Goal: Information Seeking & Learning: Learn about a topic

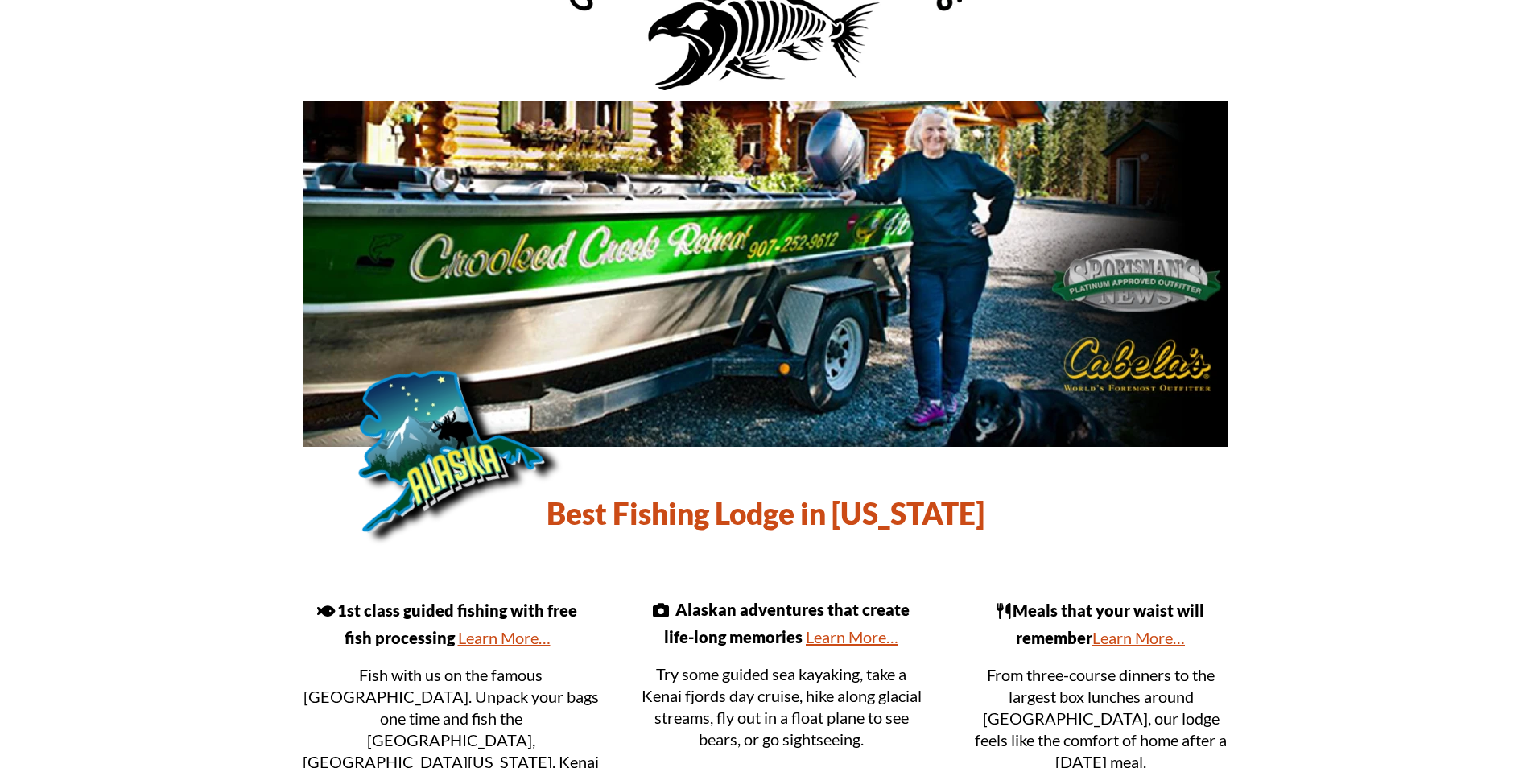
scroll to position [135, 0]
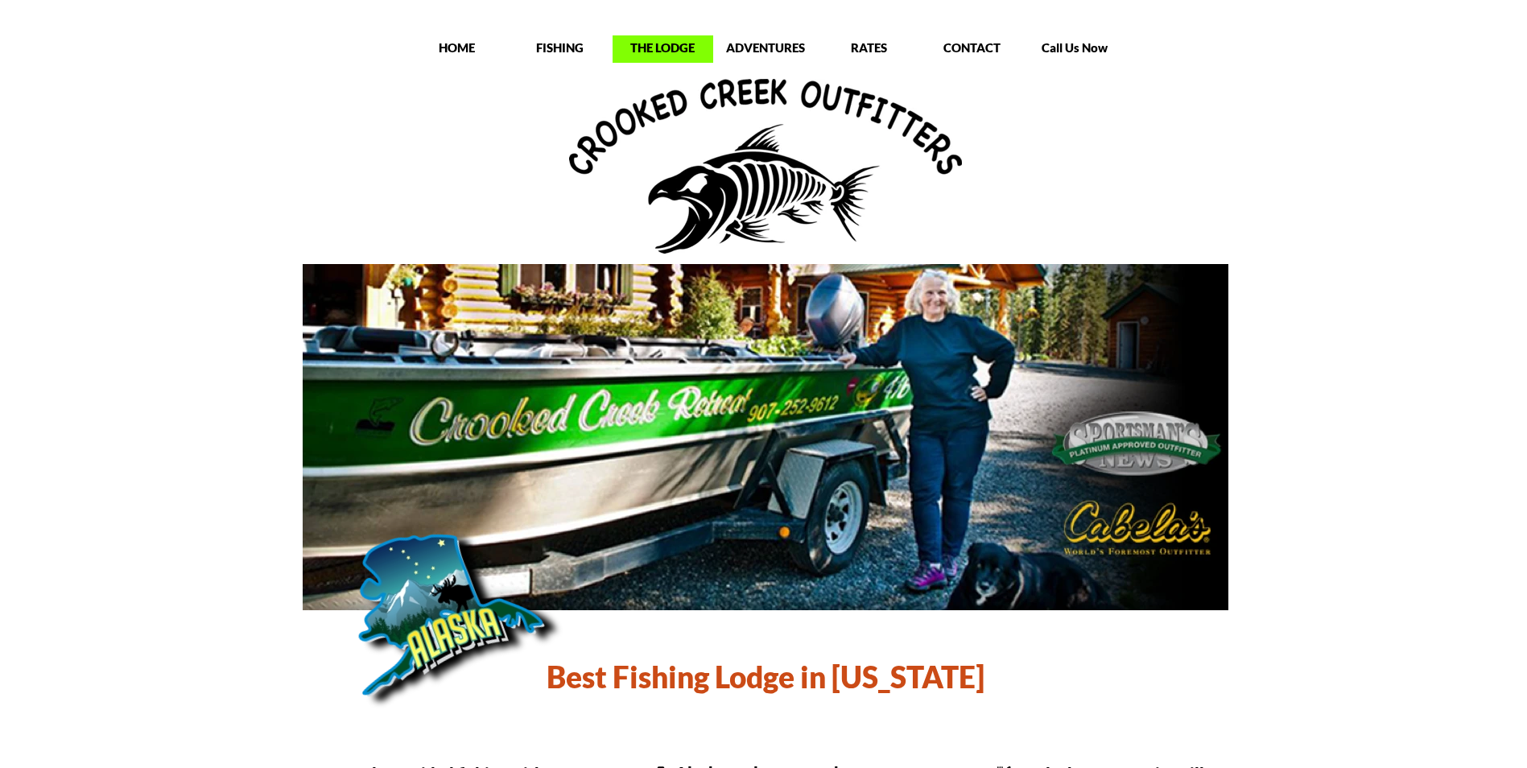
click at [620, 45] on p "THE LODGE" at bounding box center [662, 47] width 101 height 16
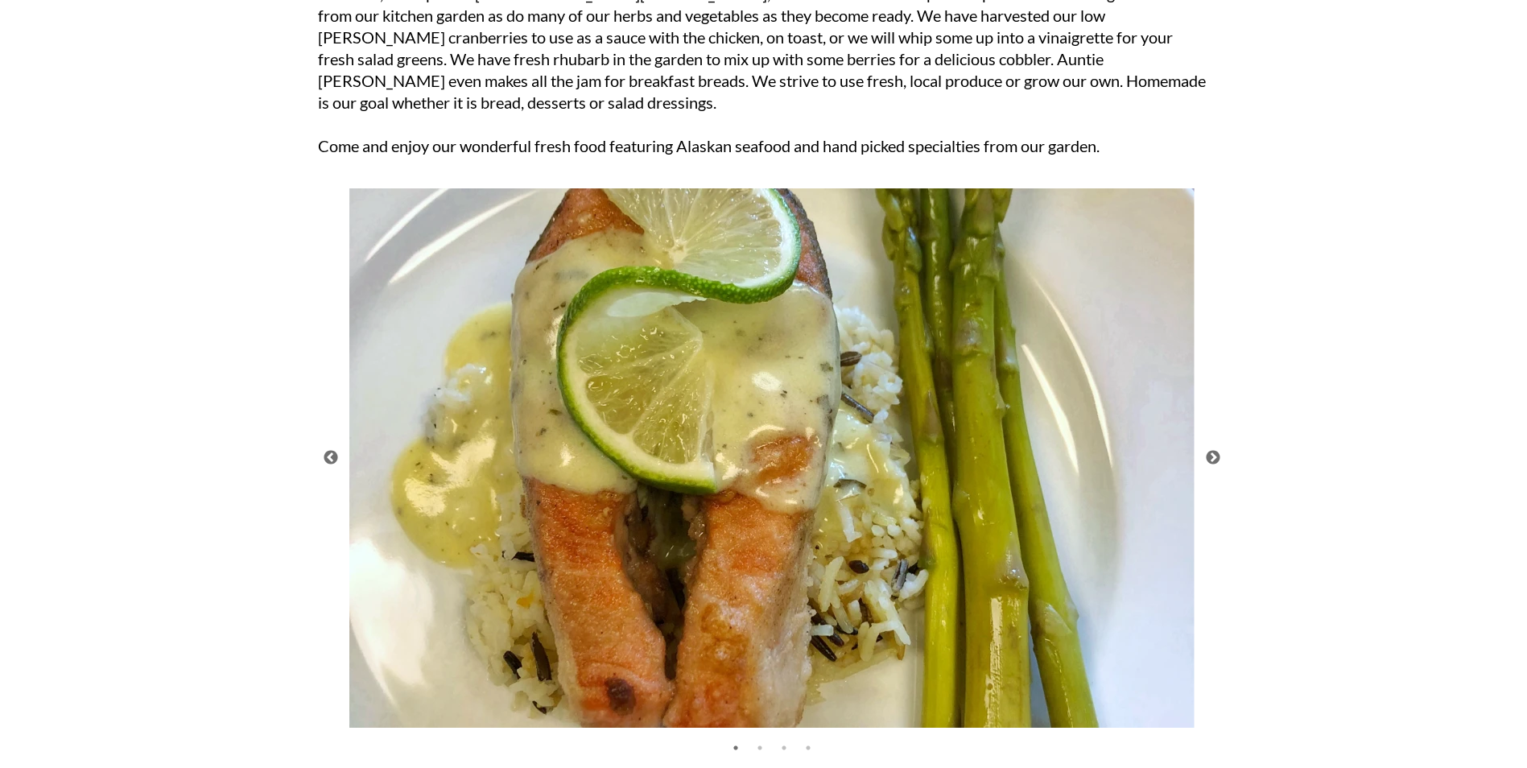
scroll to position [3916, 0]
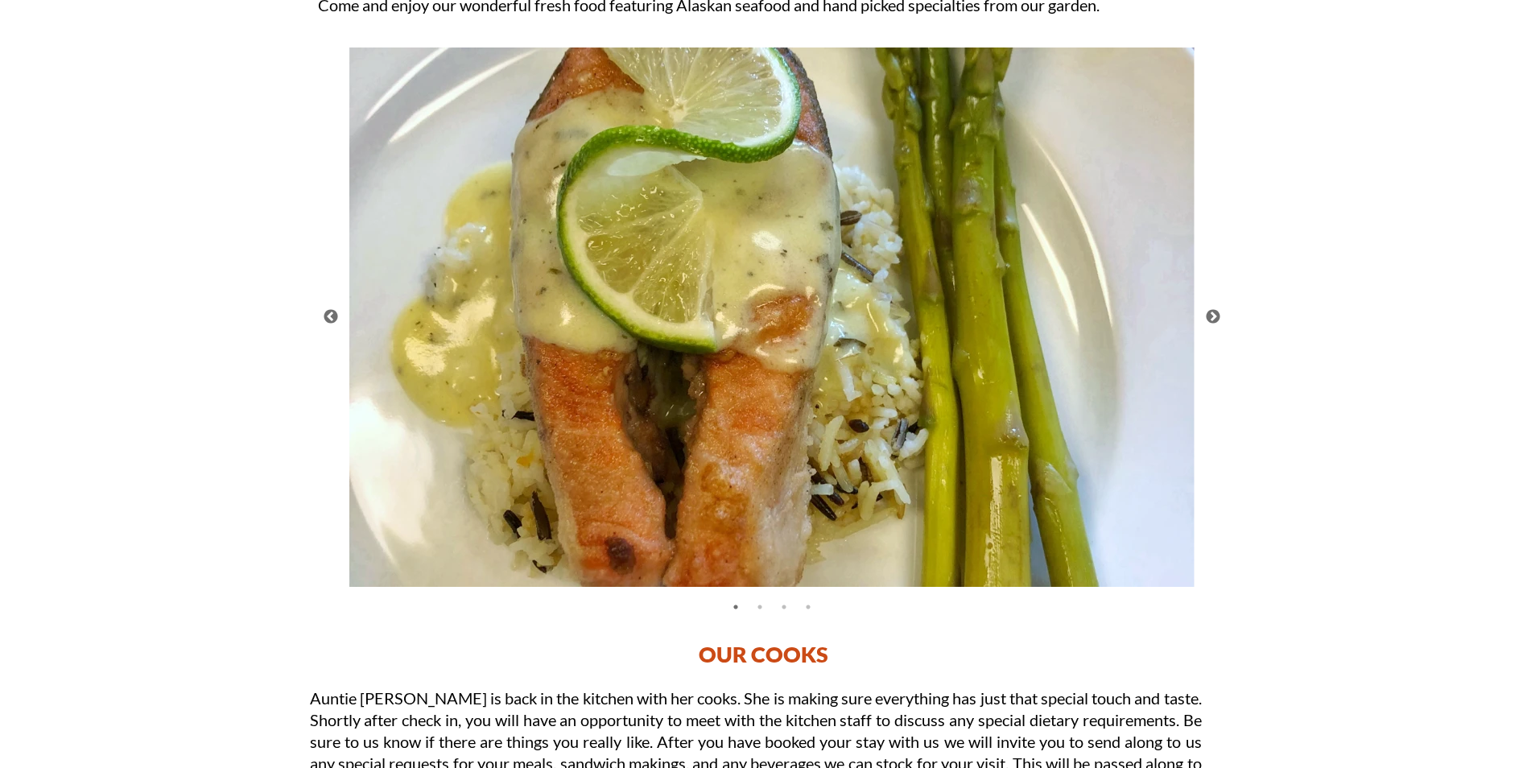
click at [1215, 314] on button "Next" at bounding box center [1213, 317] width 16 height 16
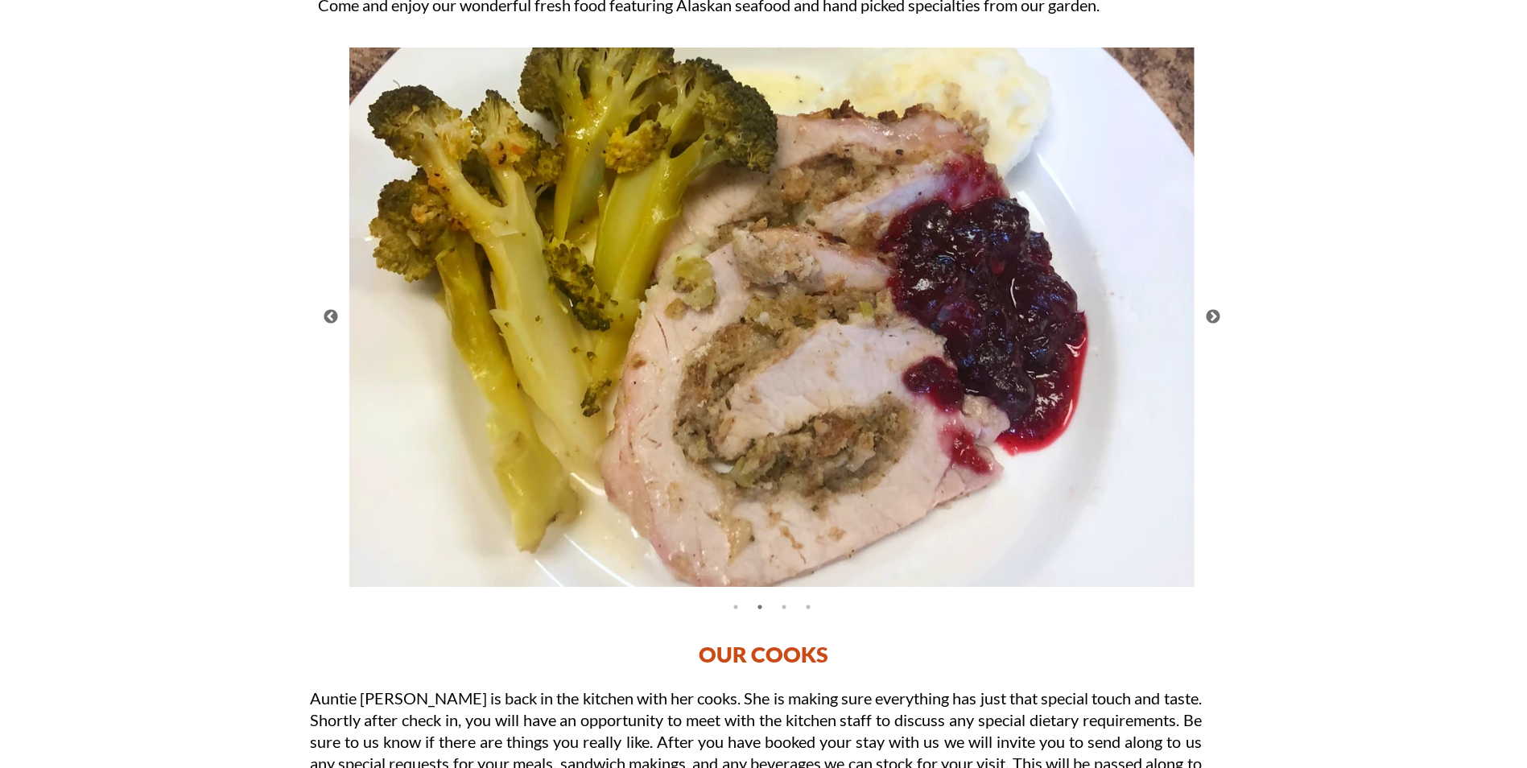
click at [1215, 314] on button "Next" at bounding box center [1213, 317] width 16 height 16
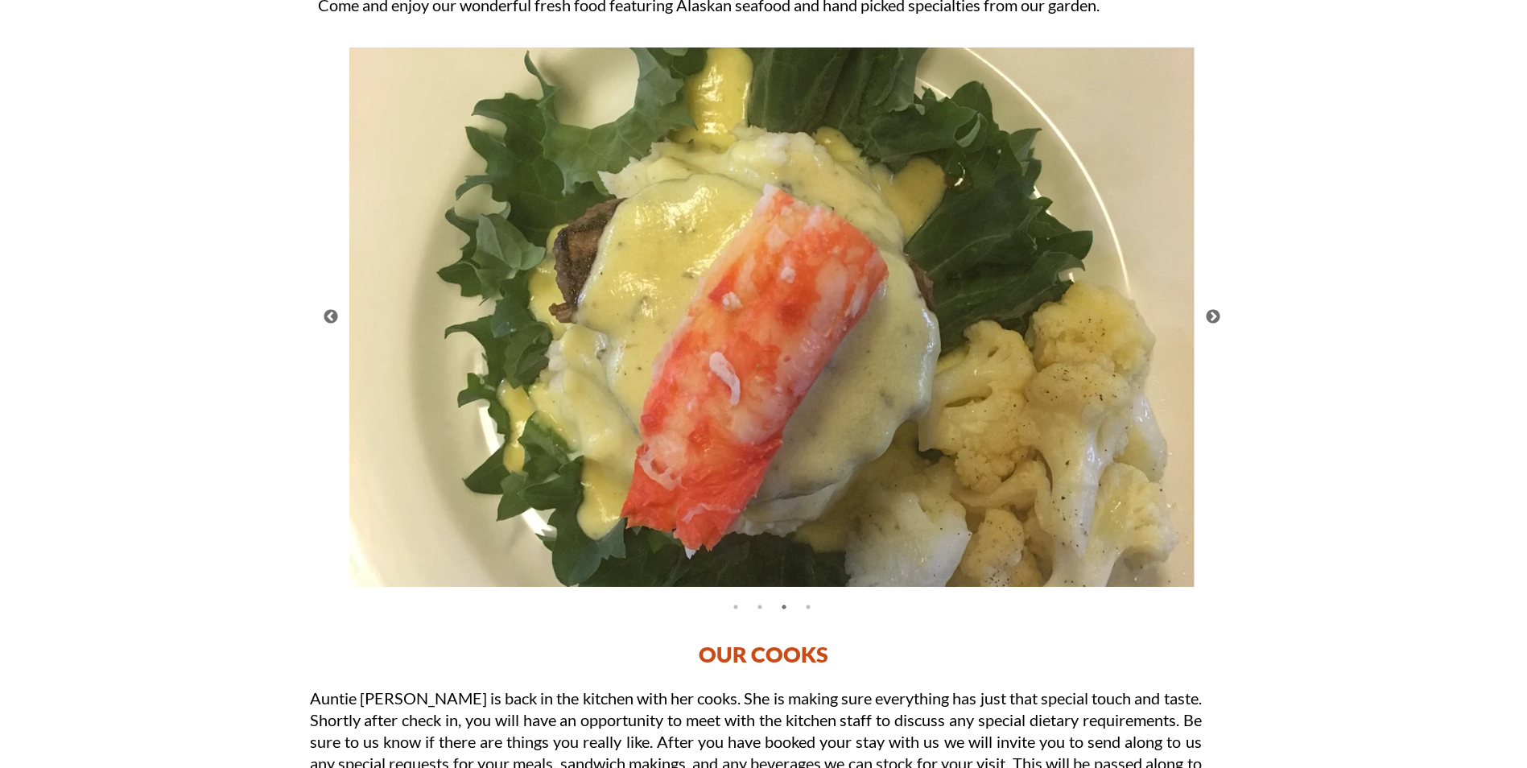
click at [1215, 314] on button "Next" at bounding box center [1213, 317] width 16 height 16
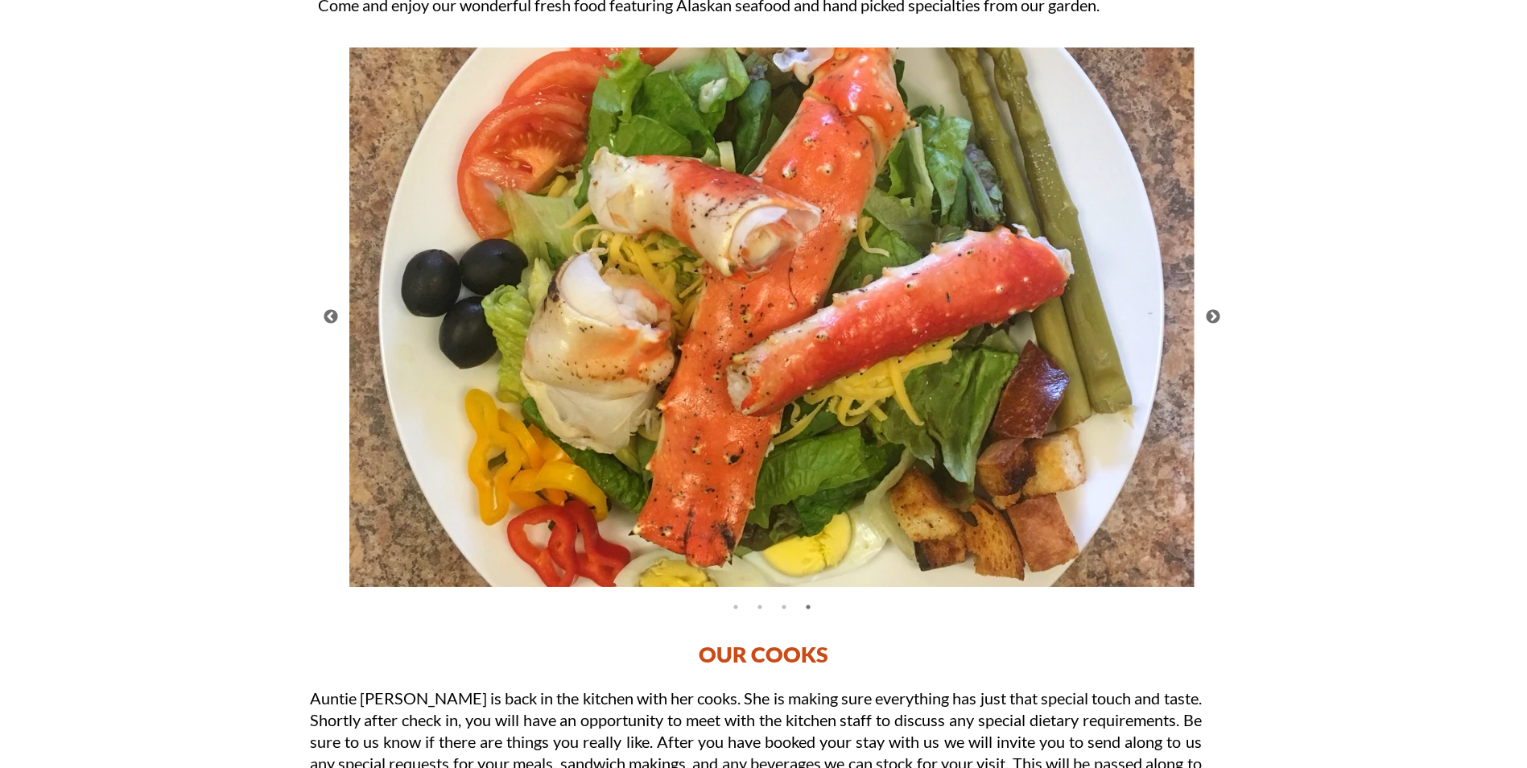
click at [1215, 314] on button "Next" at bounding box center [1213, 317] width 16 height 16
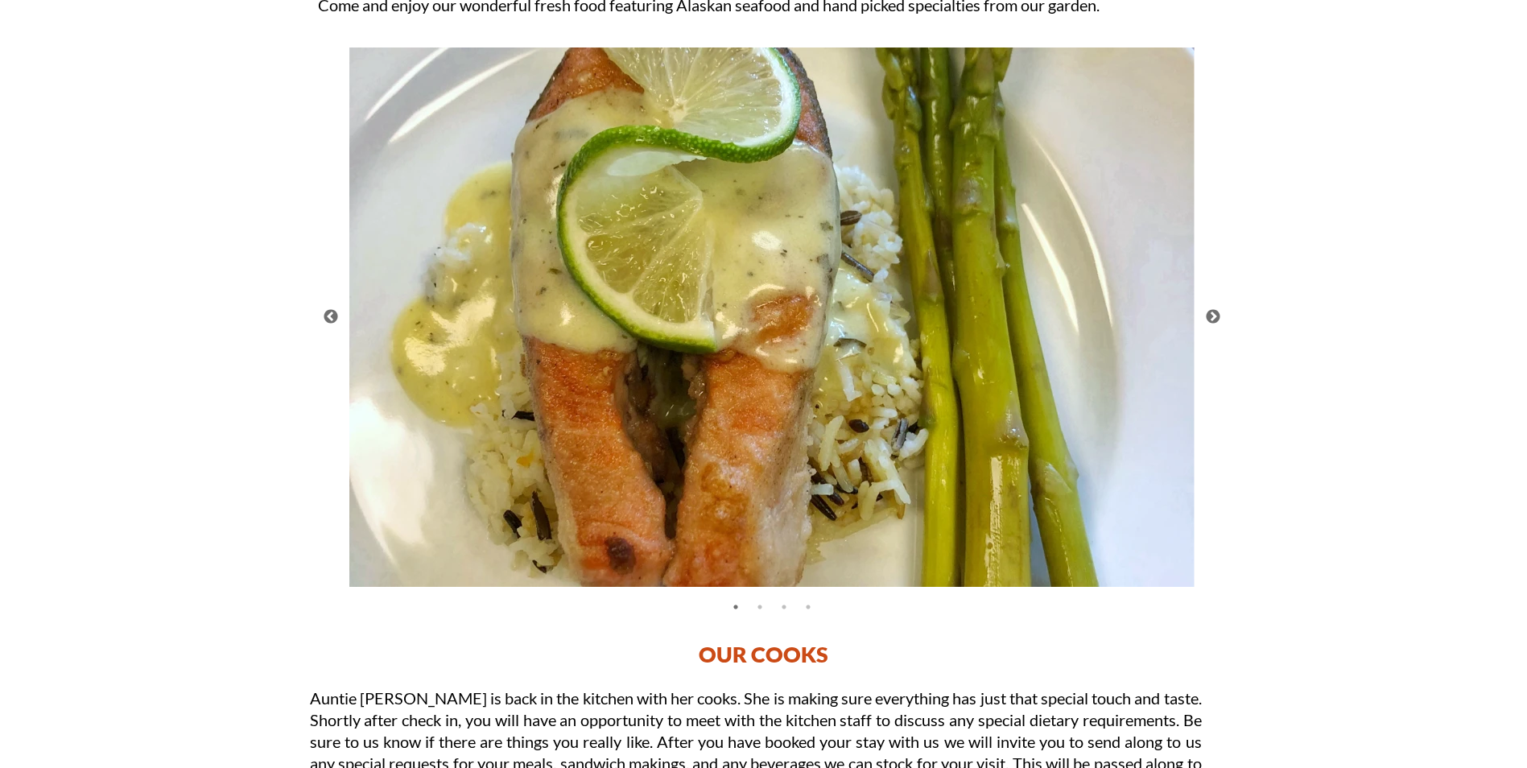
click at [1215, 314] on button "Next" at bounding box center [1213, 317] width 16 height 16
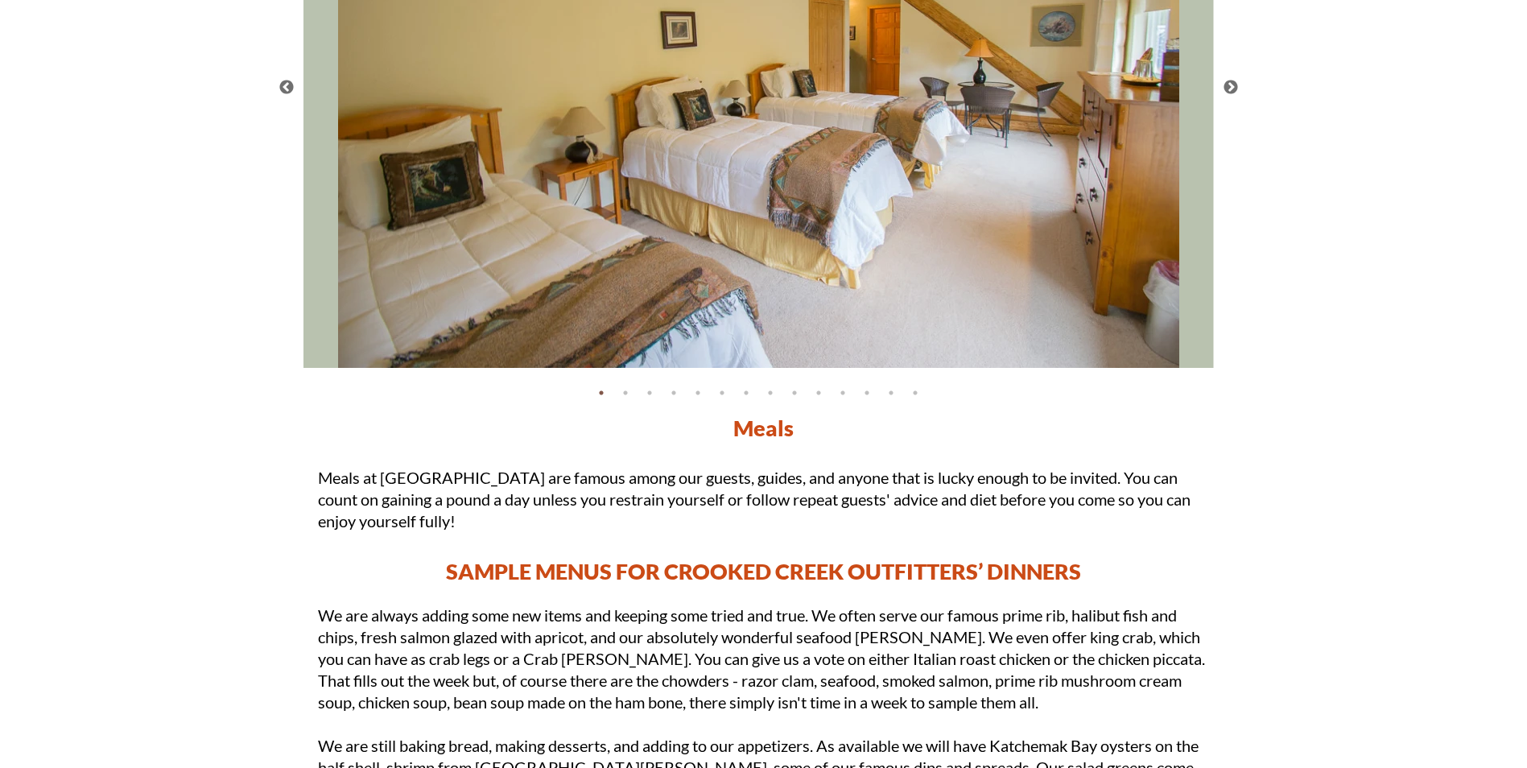
scroll to position [2870, 0]
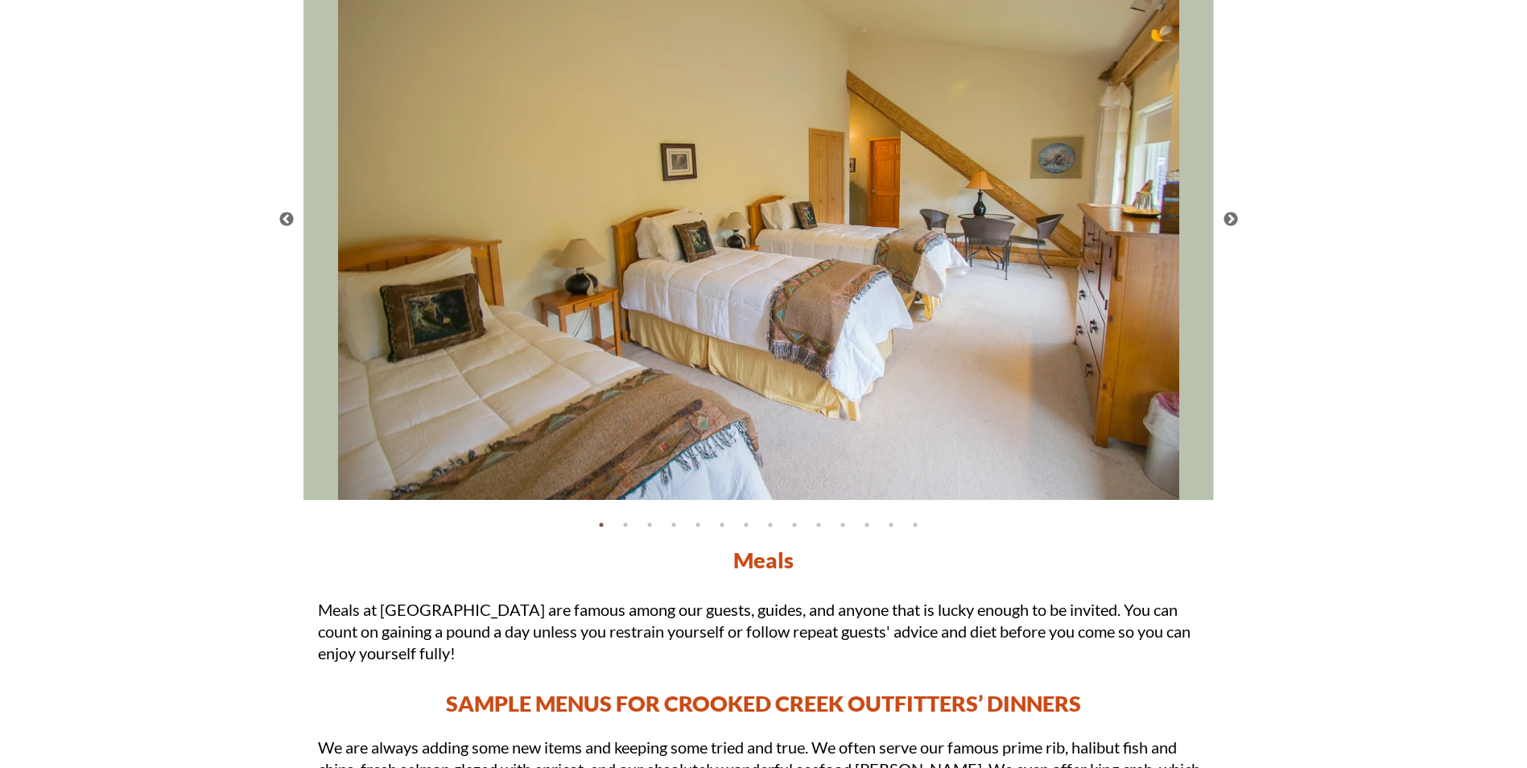
click at [1227, 217] on button "Next" at bounding box center [1230, 220] width 16 height 16
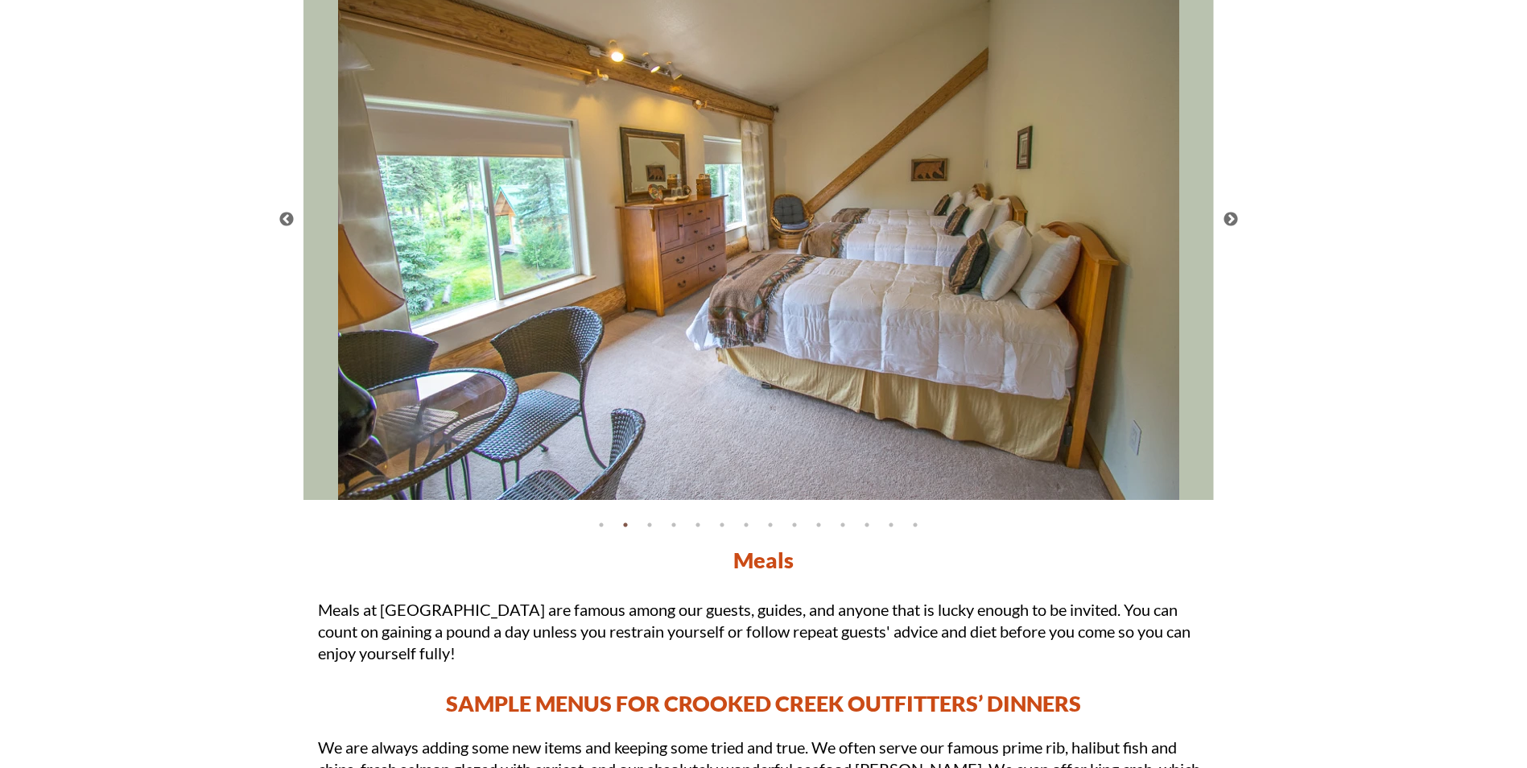
click at [1227, 217] on button "Next" at bounding box center [1230, 220] width 16 height 16
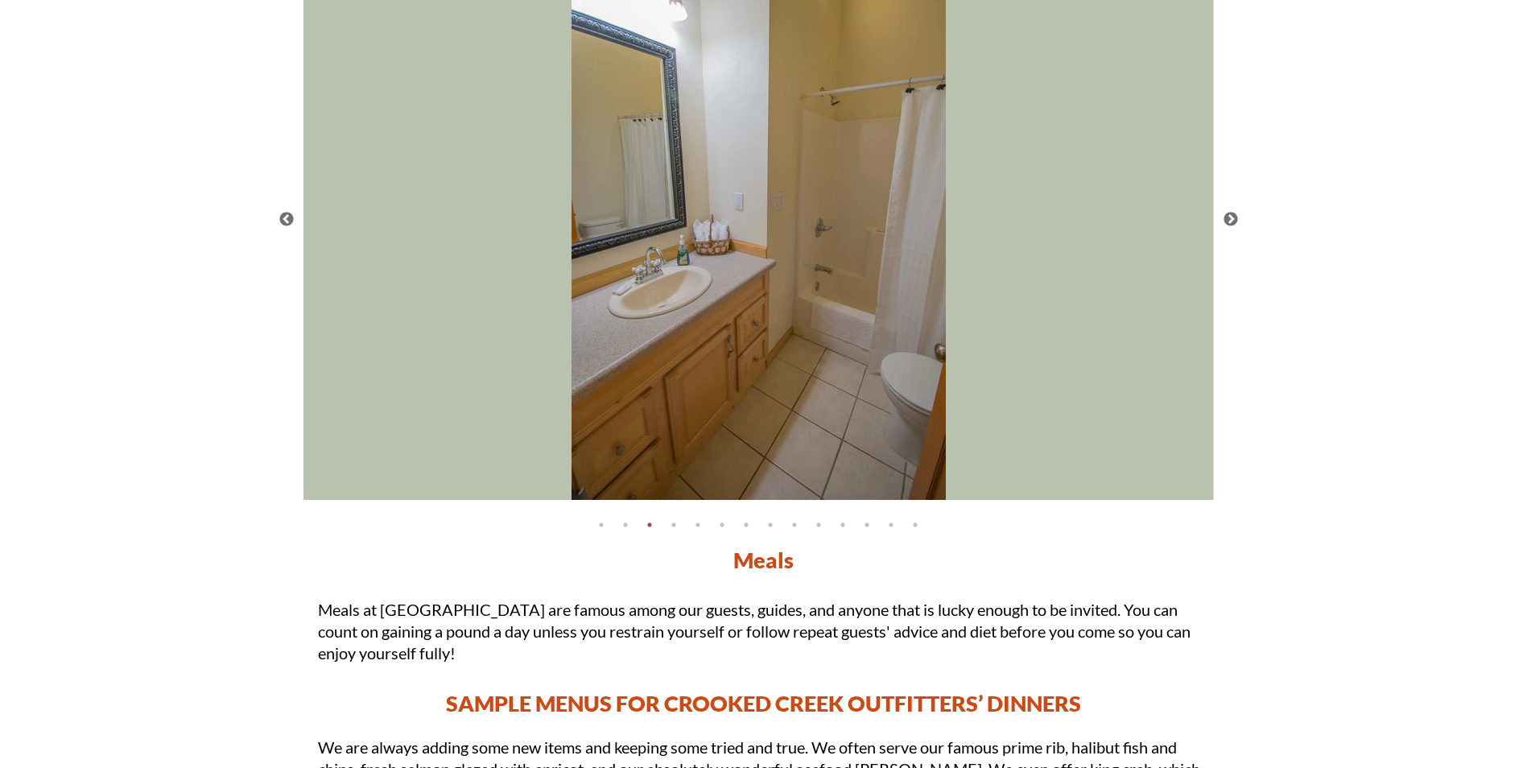
click at [1227, 217] on button "Next" at bounding box center [1230, 220] width 16 height 16
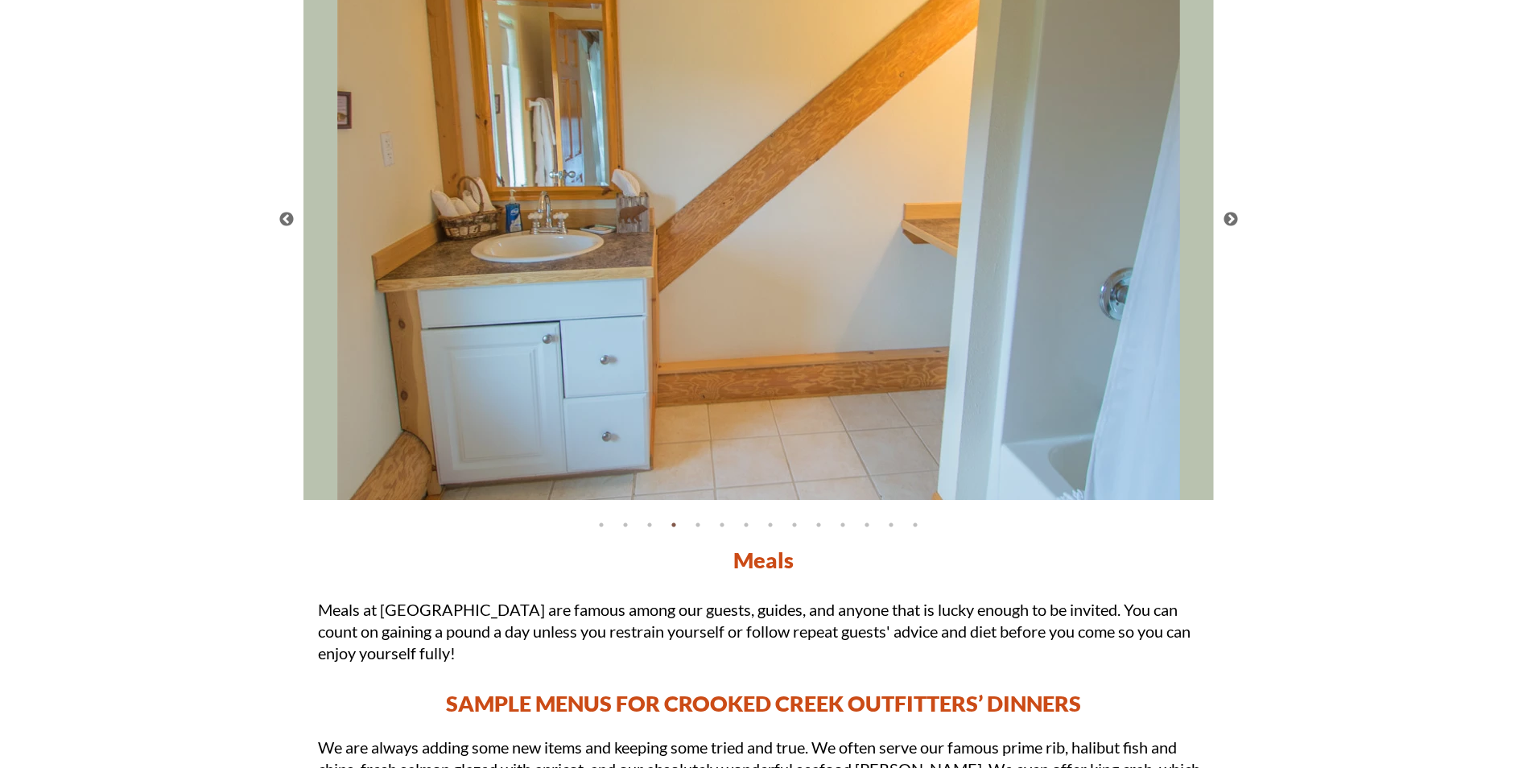
click at [1227, 217] on button "Next" at bounding box center [1230, 220] width 16 height 16
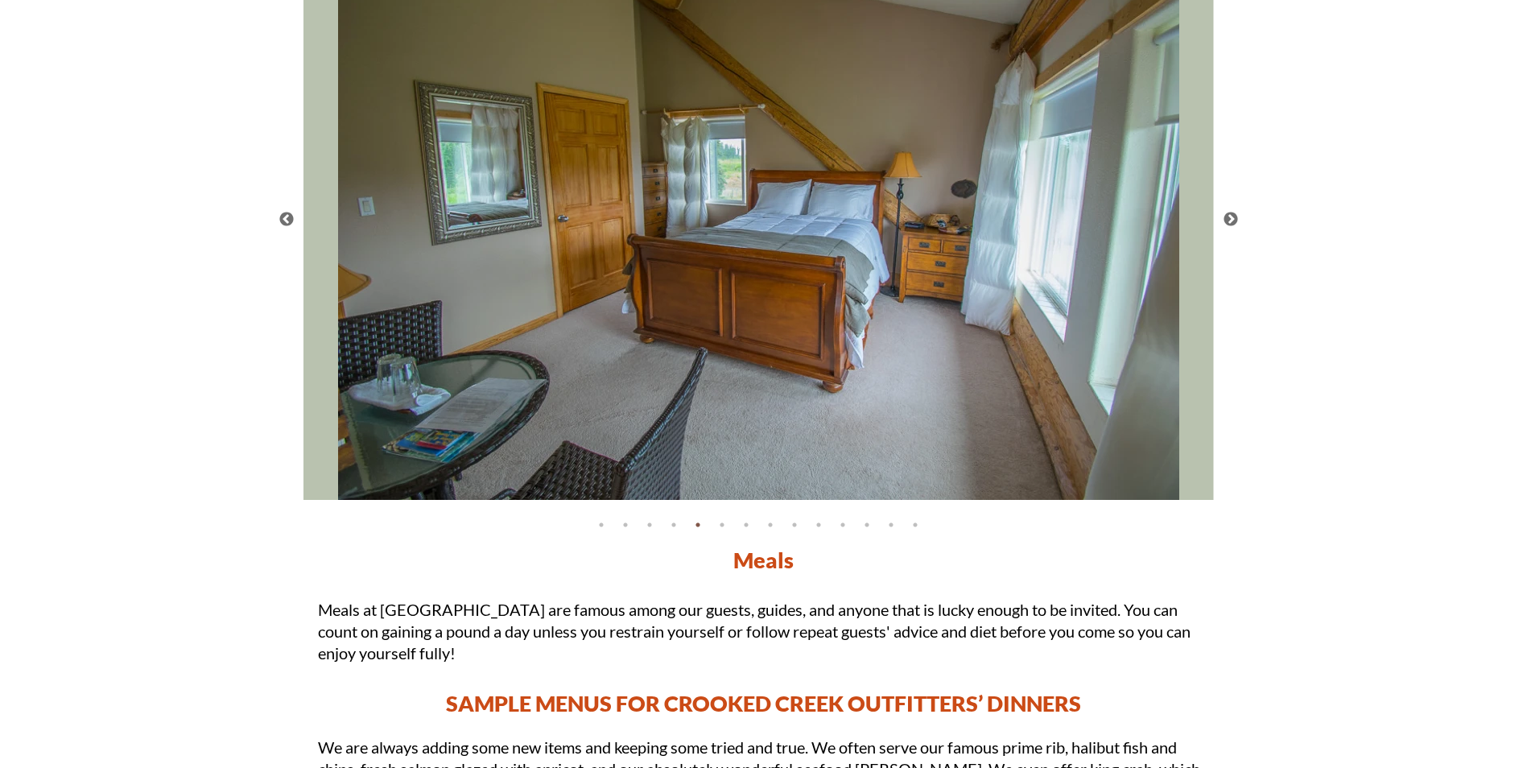
click at [1227, 217] on button "Next" at bounding box center [1230, 220] width 16 height 16
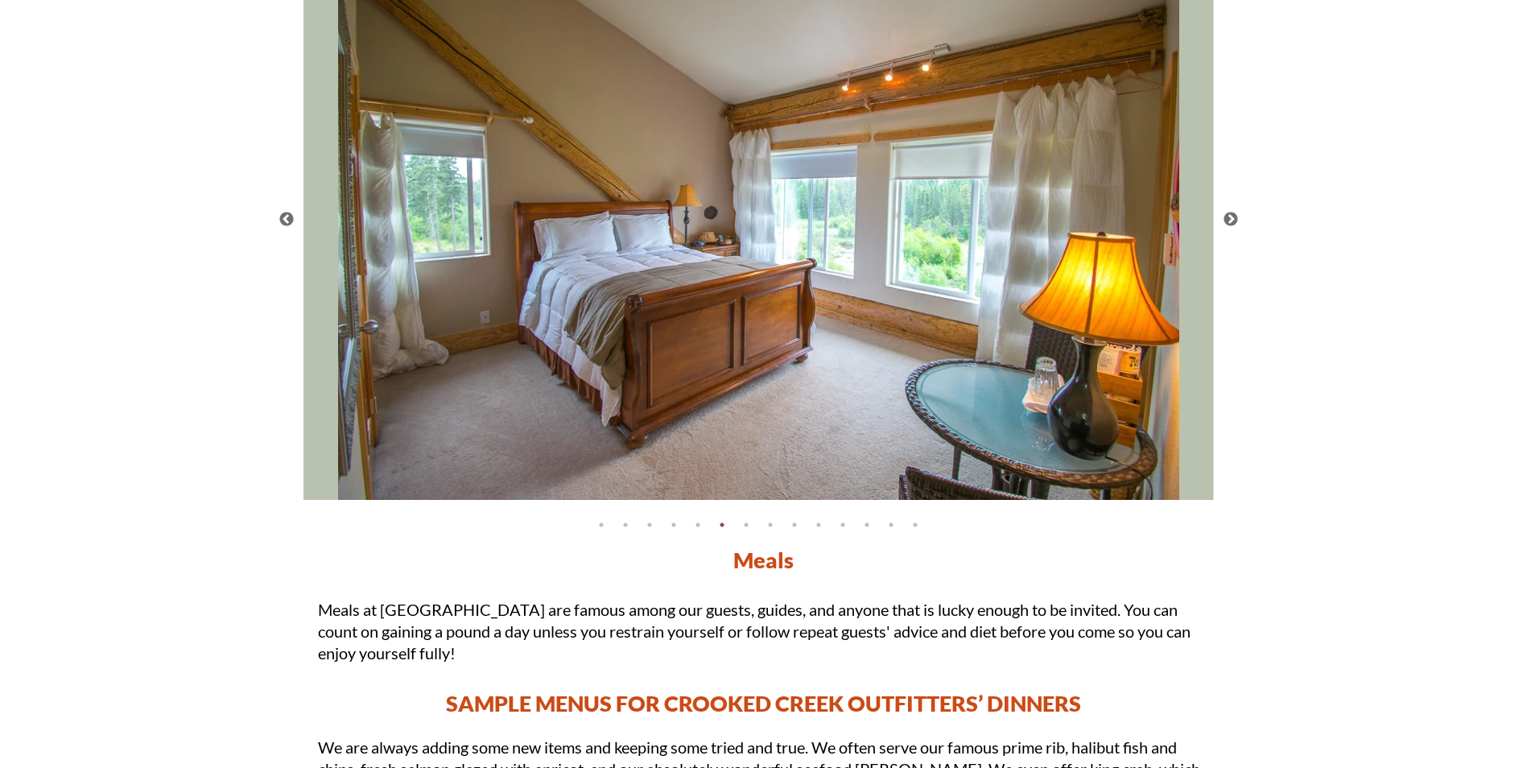
click at [1227, 217] on button "Next" at bounding box center [1230, 220] width 16 height 16
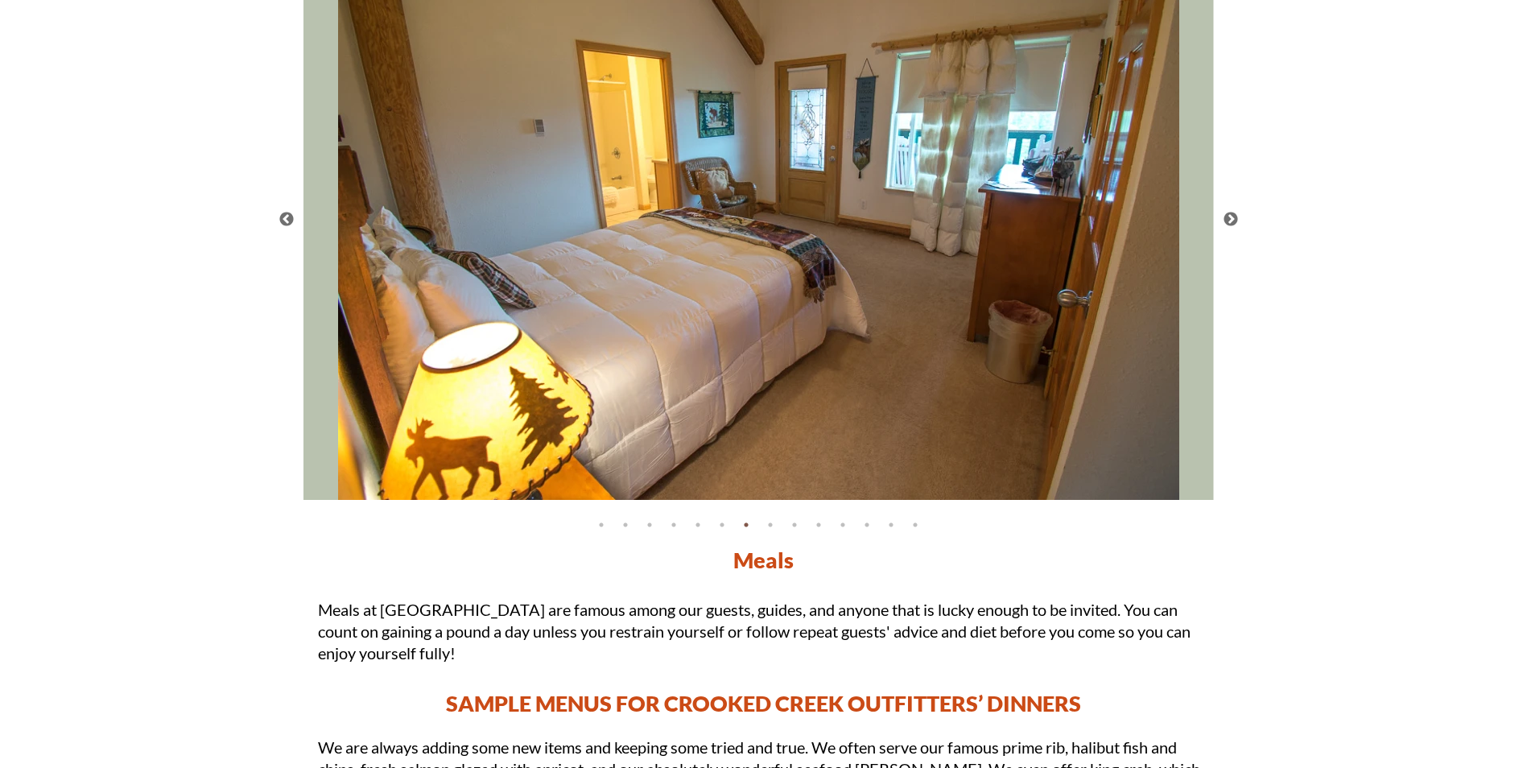
click at [1227, 217] on button "Next" at bounding box center [1230, 220] width 16 height 16
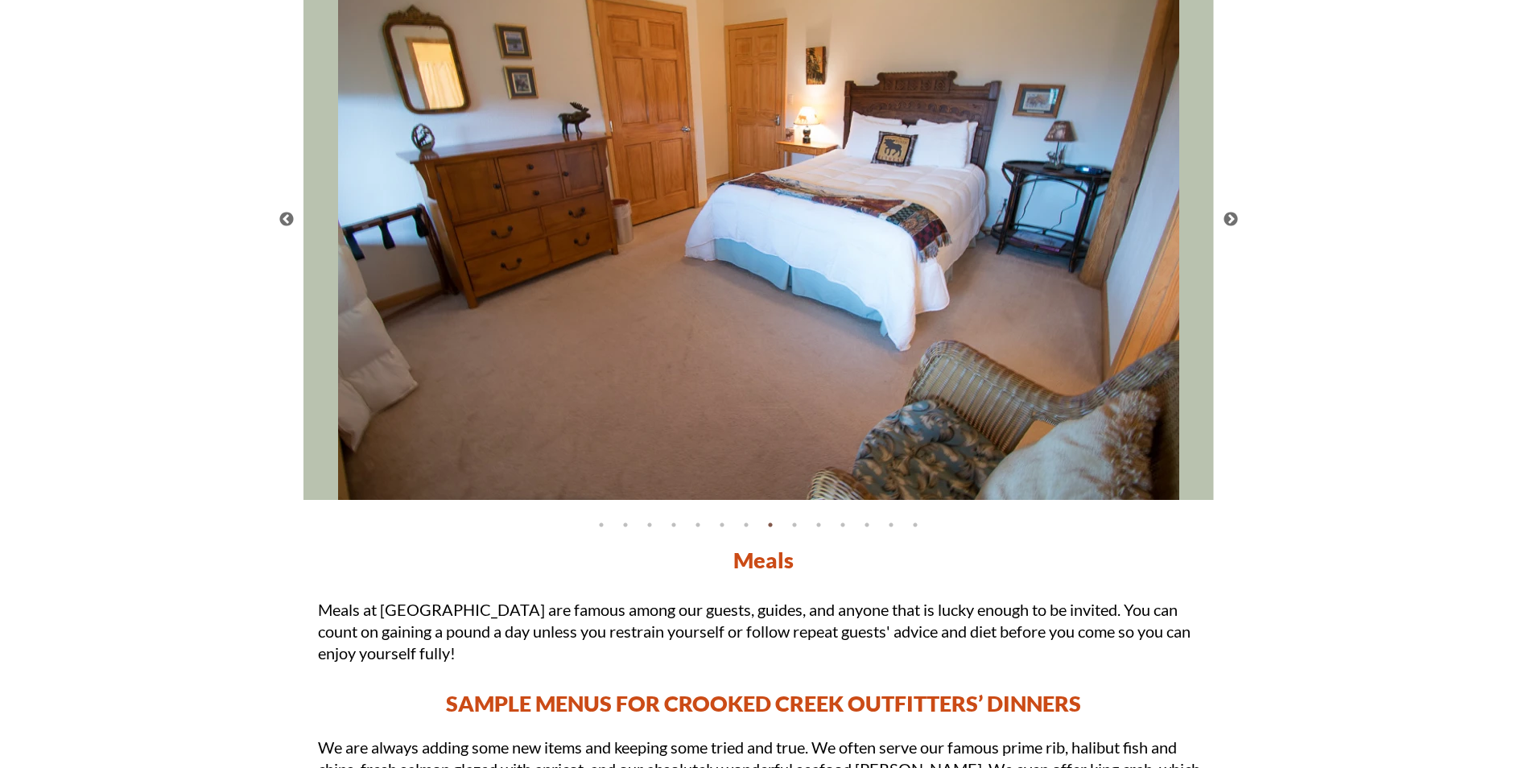
click at [1227, 217] on button "Next" at bounding box center [1230, 220] width 16 height 16
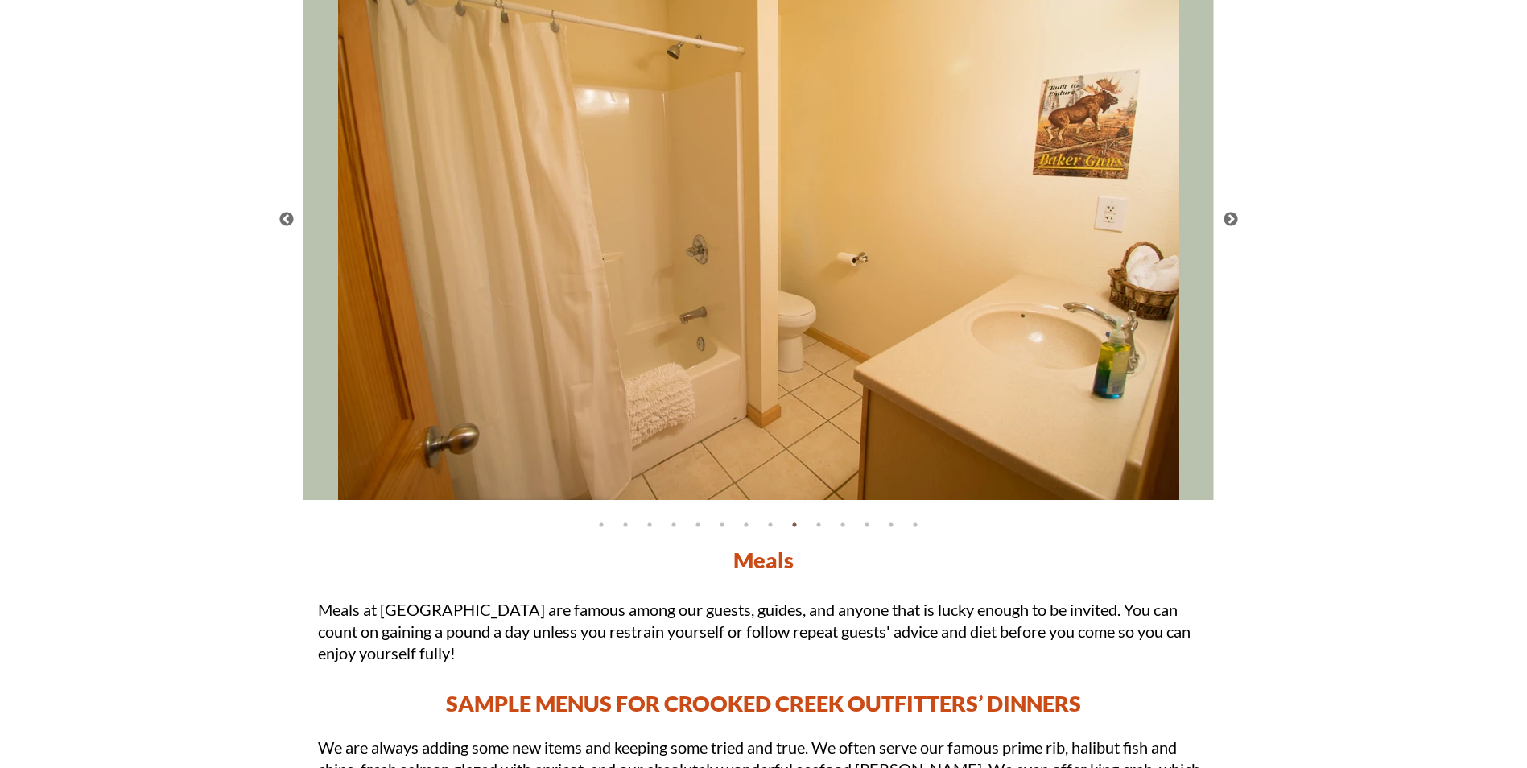
click at [1227, 217] on button "Next" at bounding box center [1230, 220] width 16 height 16
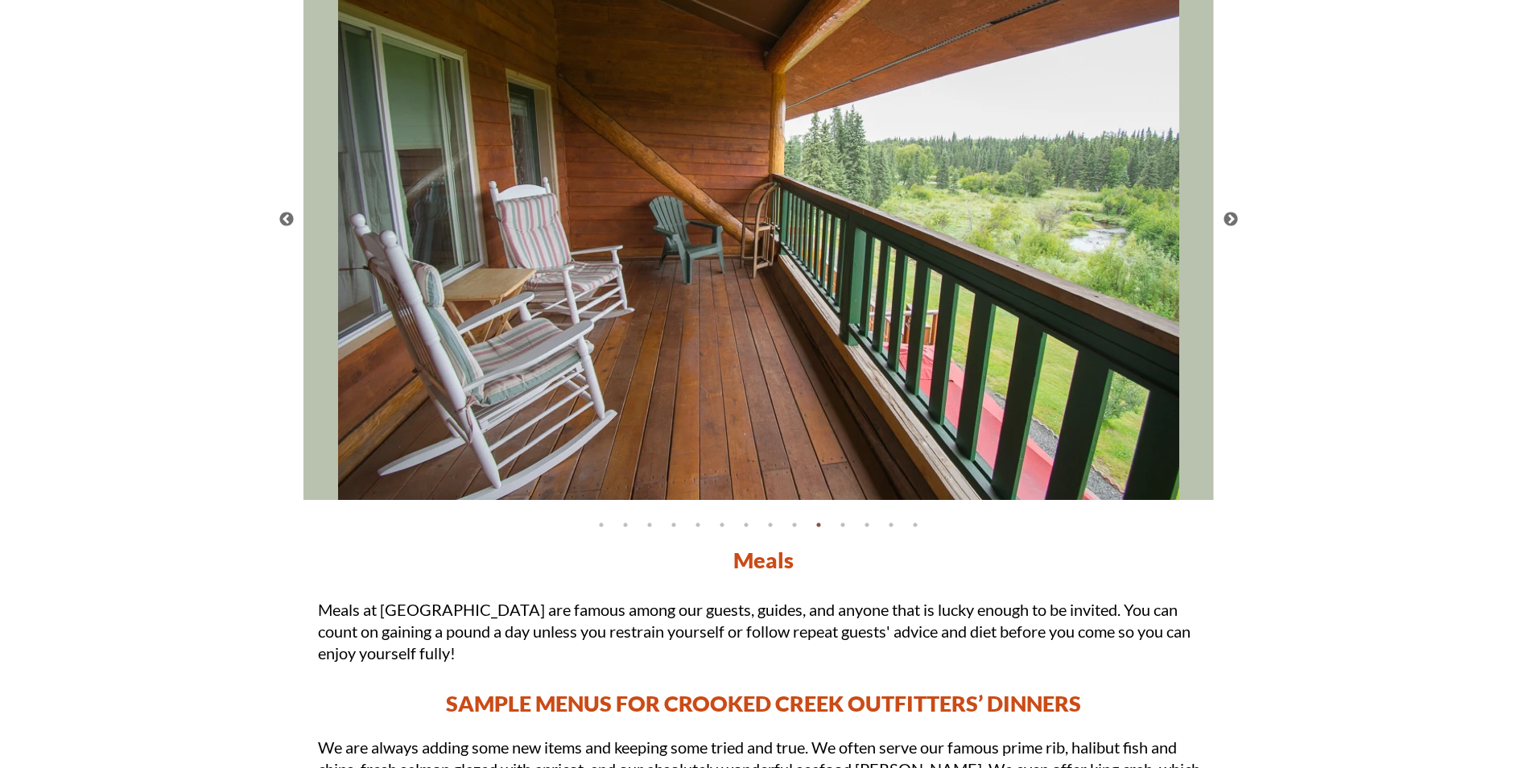
click at [1227, 217] on button "Next" at bounding box center [1230, 220] width 16 height 16
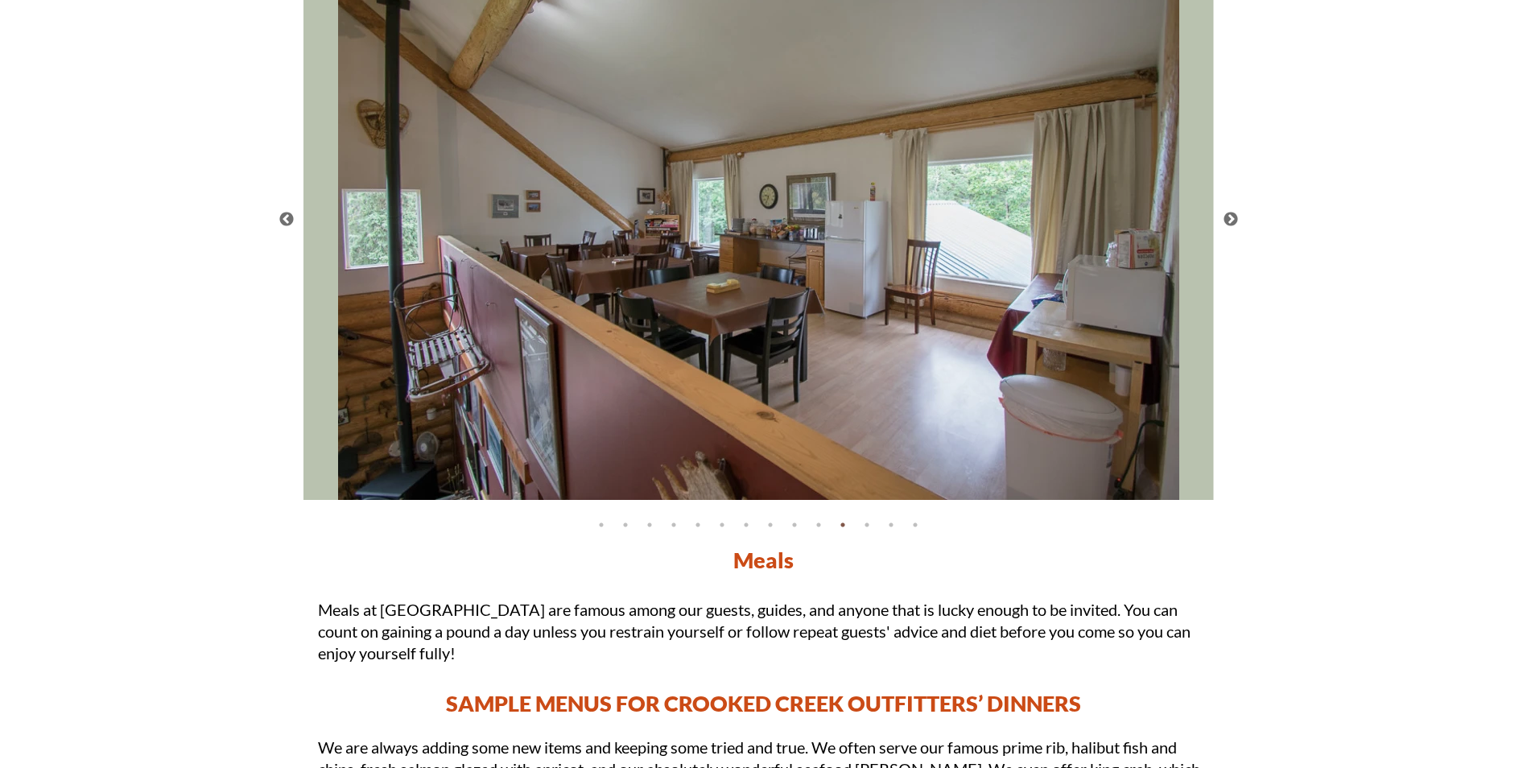
click at [1227, 217] on button "Next" at bounding box center [1230, 220] width 16 height 16
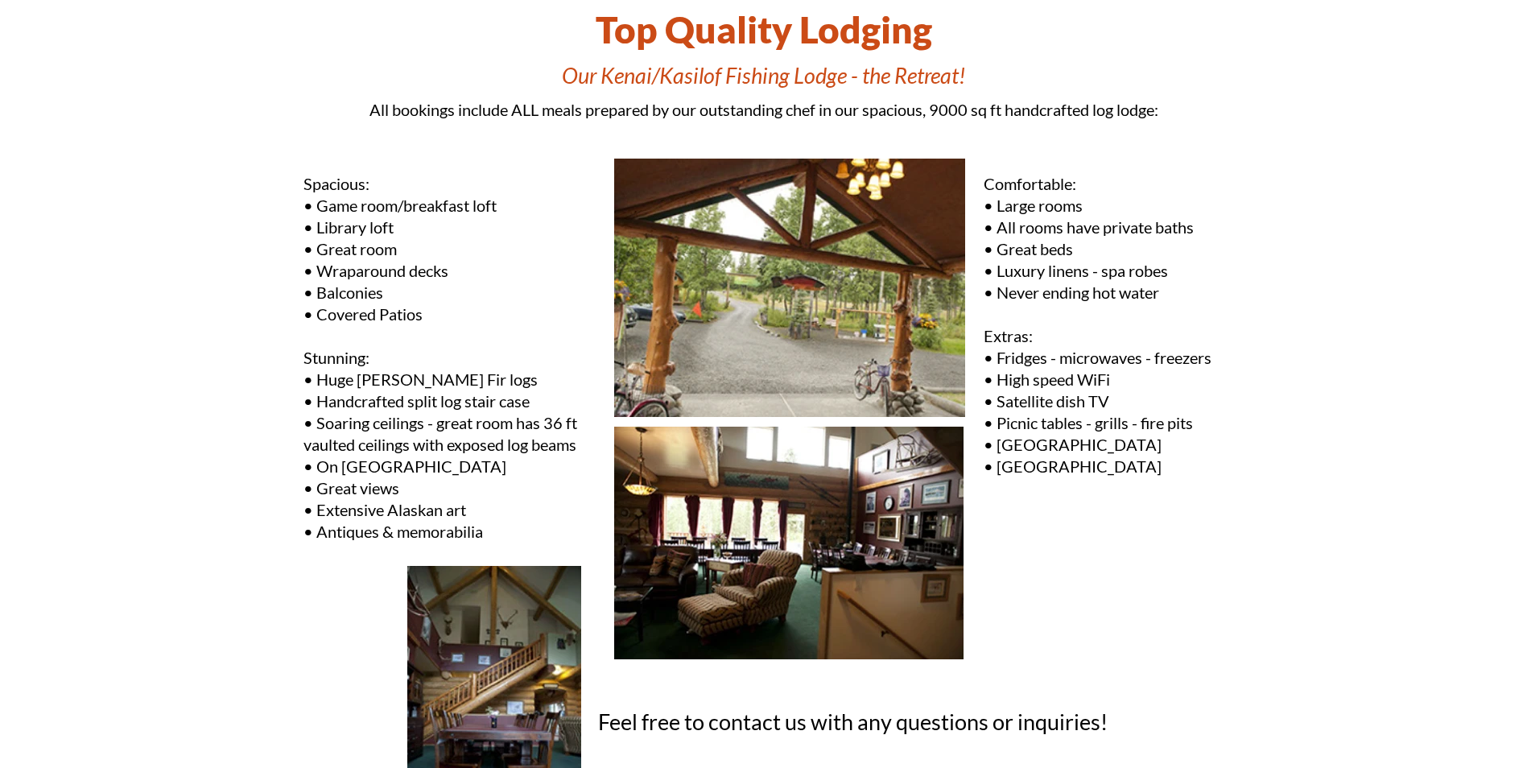
scroll to position [0, 0]
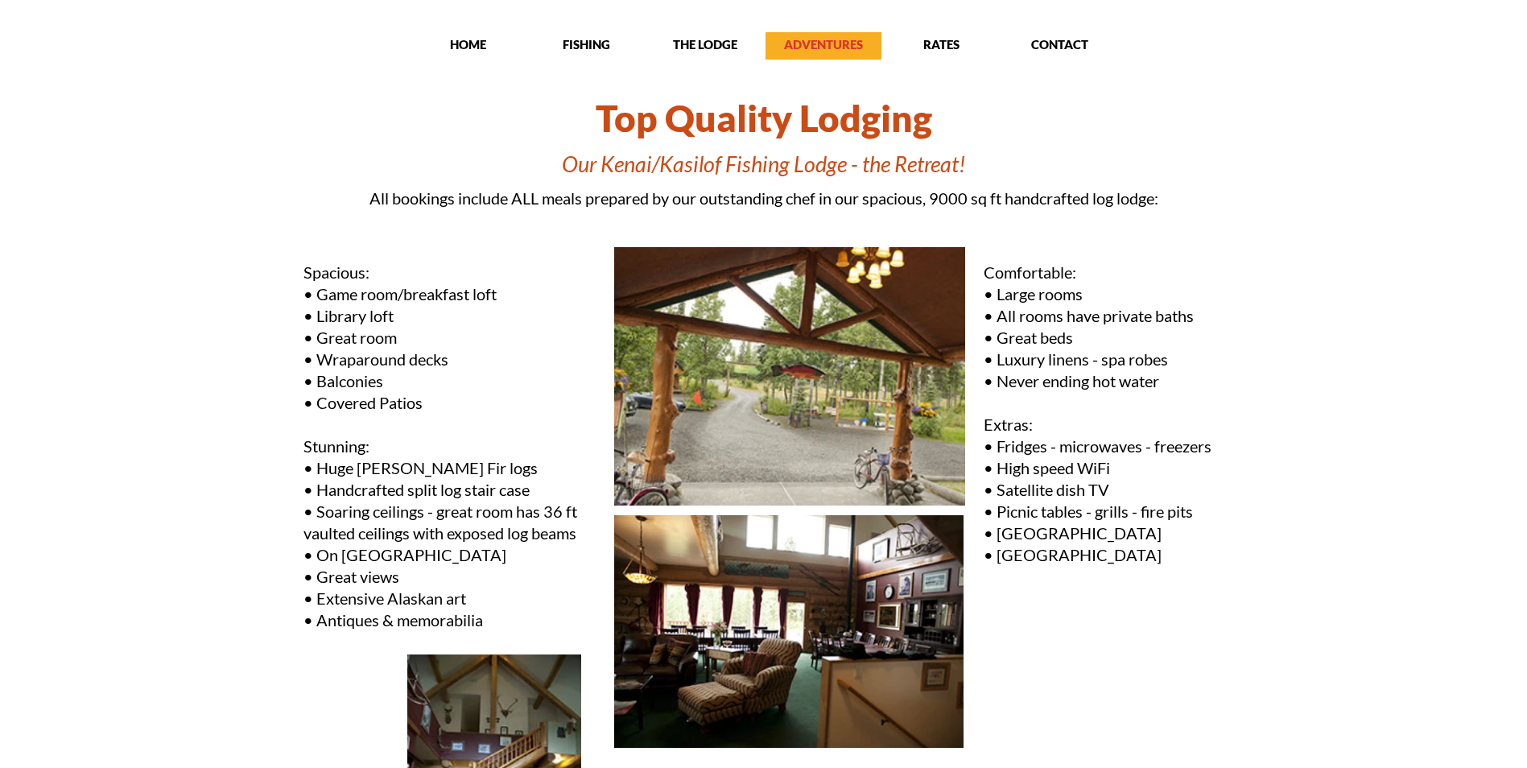
click at [826, 44] on p "ADVENTURES" at bounding box center [823, 44] width 116 height 16
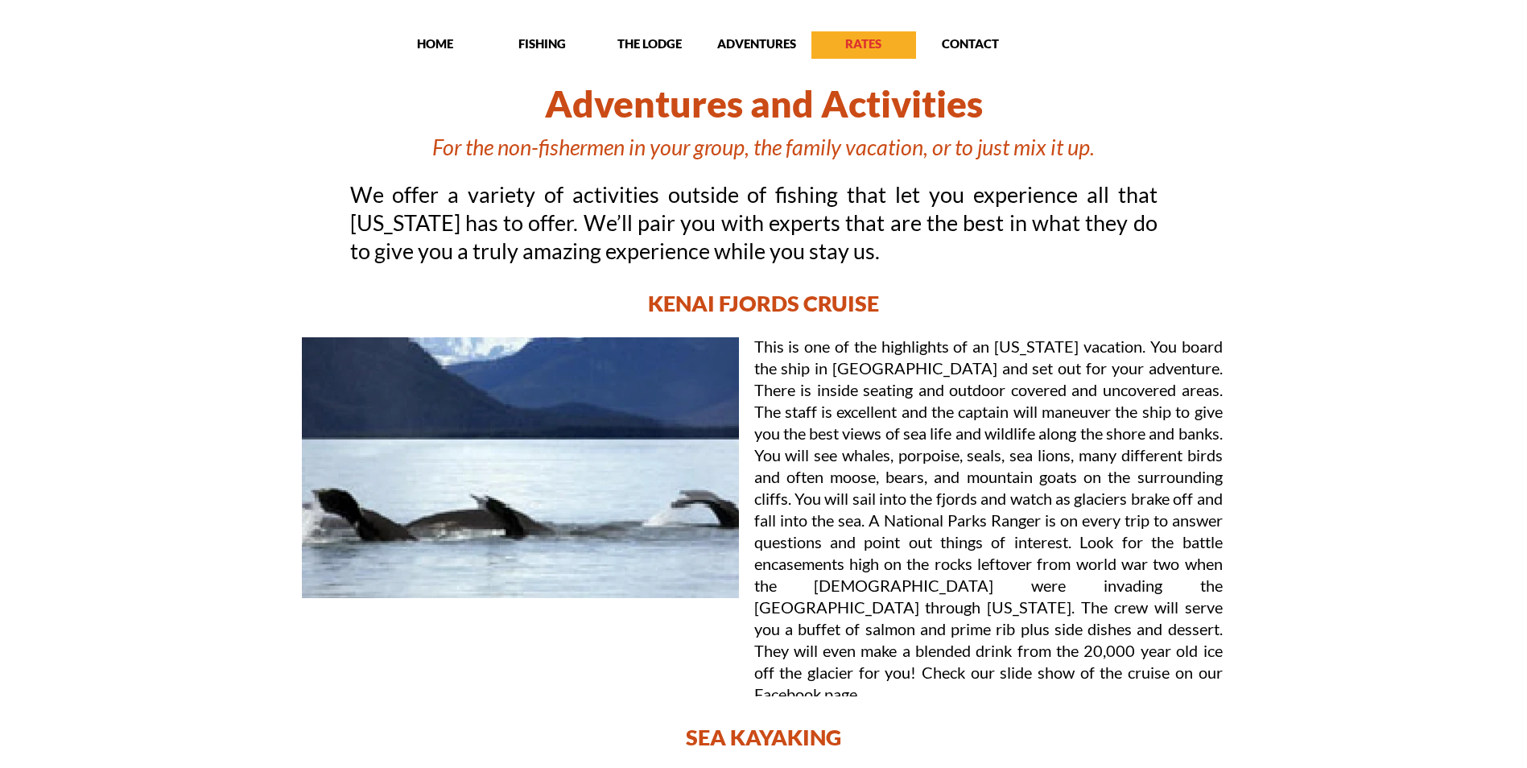
click at [881, 51] on p "RATES" at bounding box center [863, 43] width 105 height 16
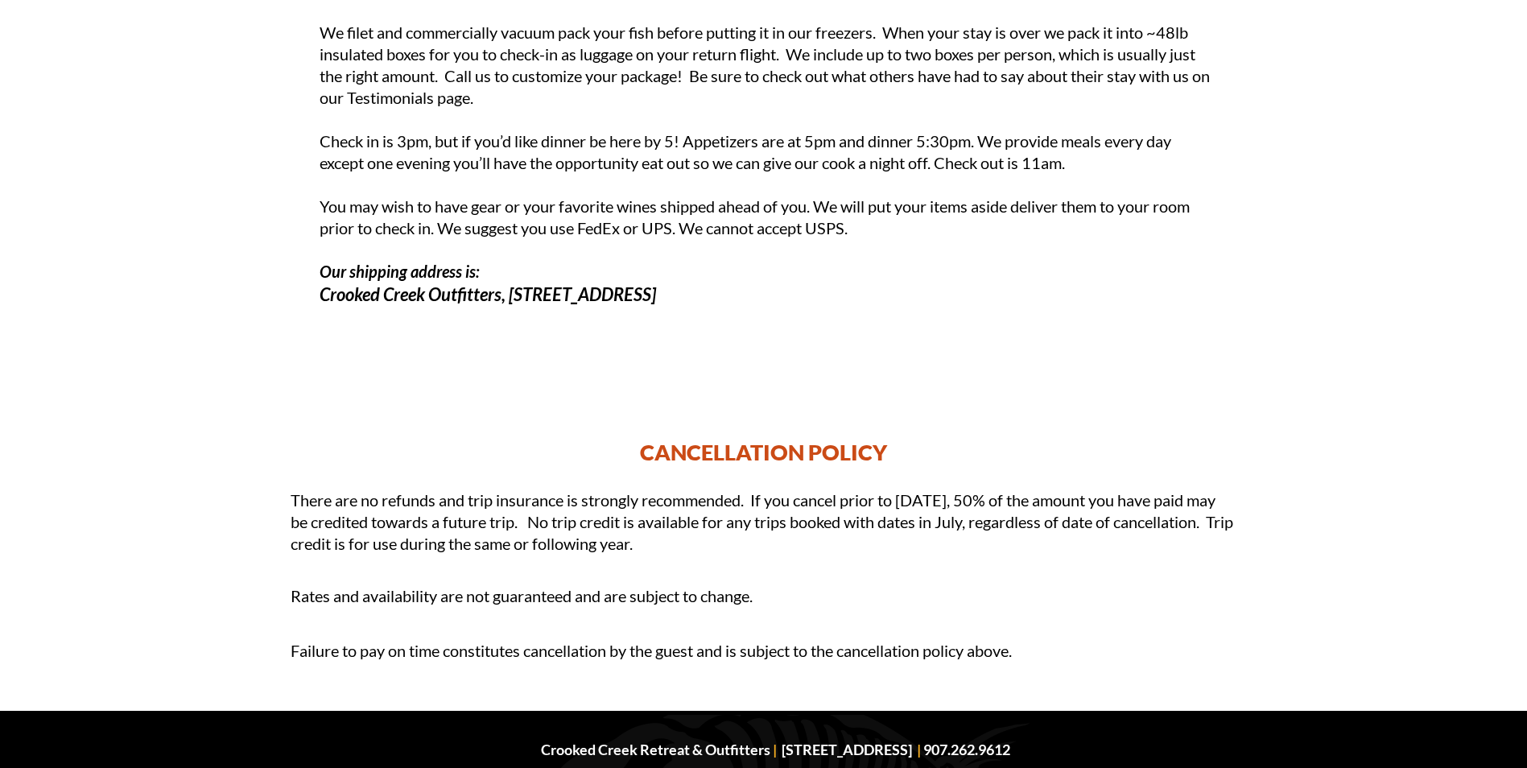
scroll to position [2158, 0]
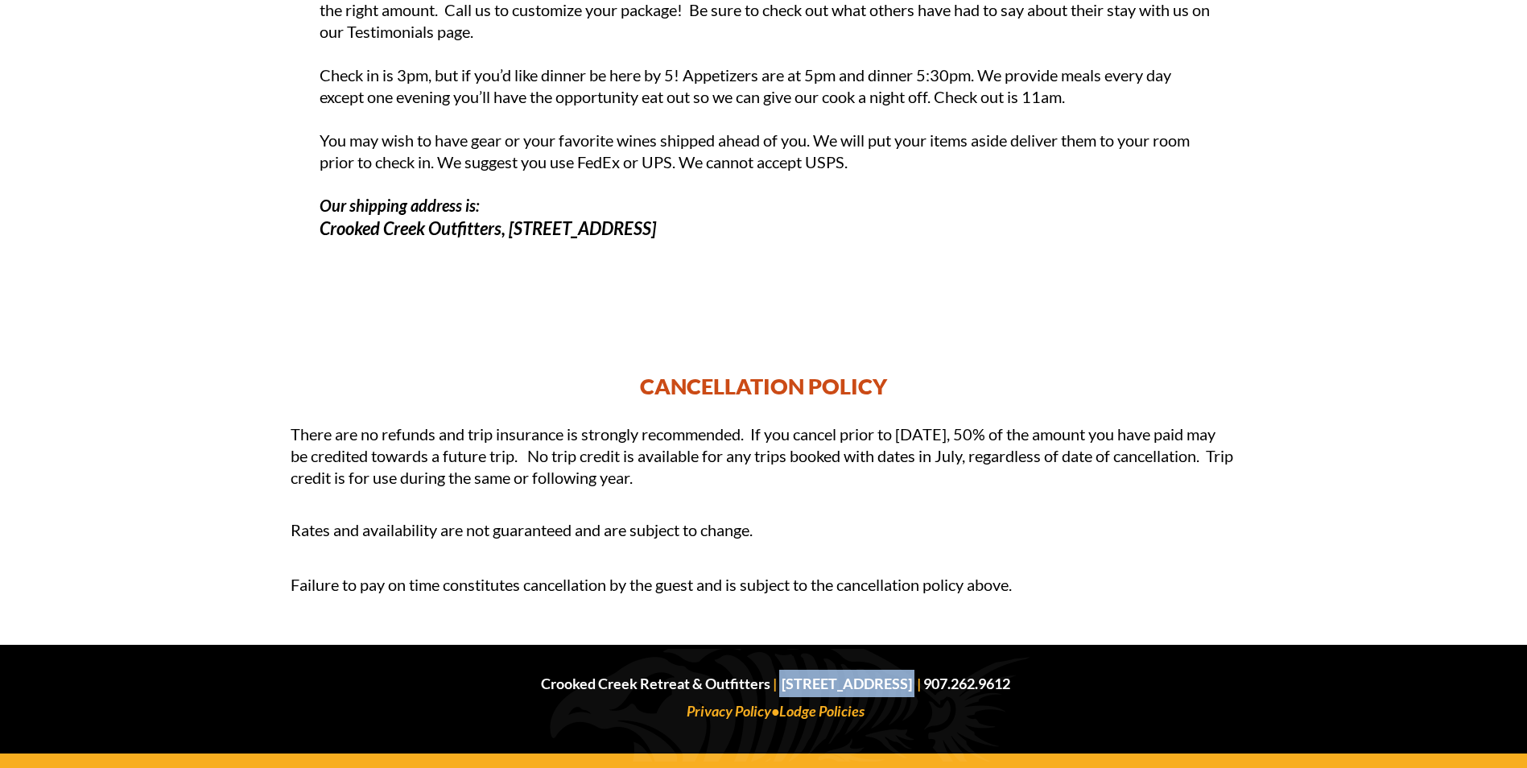
drag, startPoint x: 703, startPoint y: 684, endPoint x: 987, endPoint y: 676, distance: 284.2
click at [987, 676] on p "Crooked Creek Retreat & Outfitters | [STREET_ADDRESS] | 907.262.9612" at bounding box center [775, 683] width 915 height 27
drag, startPoint x: 987, startPoint y: 676, endPoint x: 967, endPoint y: 678, distance: 20.3
copy p "[STREET_ADDRESS]"
